Goal: Communication & Community: Answer question/provide support

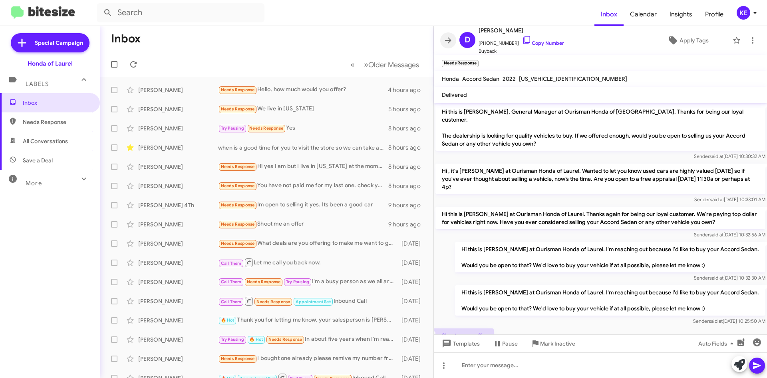
click at [452, 42] on icon at bounding box center [448, 41] width 10 height 10
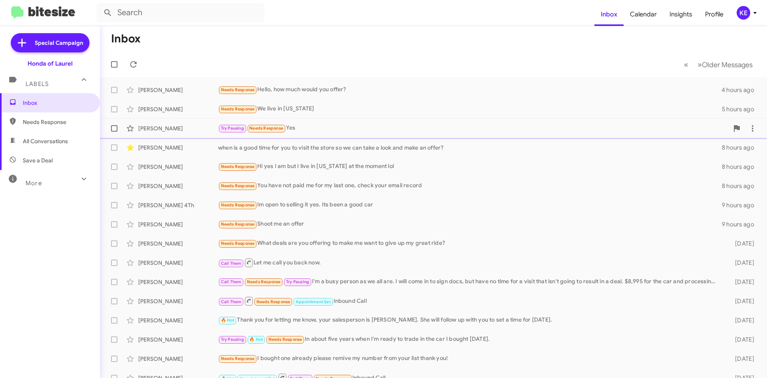
click at [175, 132] on div "[PERSON_NAME] Try Pausing Needs Response Yes 8 hours ago" at bounding box center [433, 128] width 654 height 16
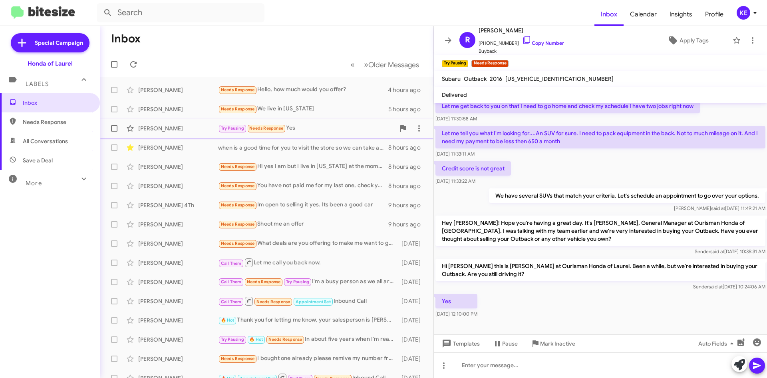
scroll to position [241, 0]
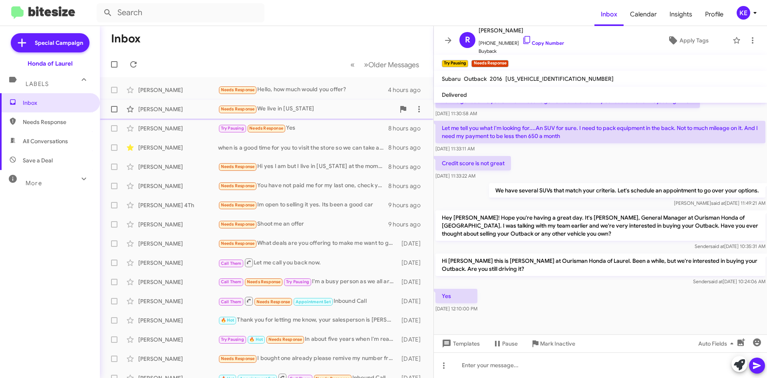
click at [186, 114] on div "[PERSON_NAME] Needs Response We live in [US_STATE] 5 hours ago" at bounding box center [266, 109] width 321 height 16
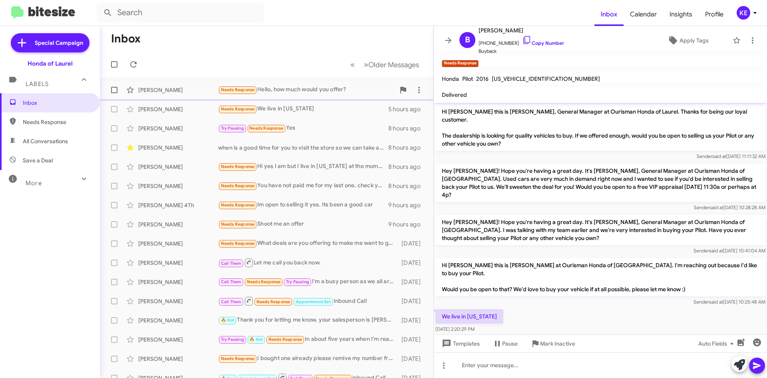
click at [191, 94] on div "Godeberthe Wakana Needs Response Hello, how much would you offer? 4 hours ago" at bounding box center [266, 90] width 321 height 16
